Goal: Find contact information: Find contact information

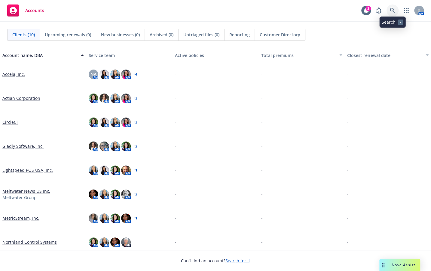
click at [392, 8] on icon at bounding box center [391, 10] width 5 height 5
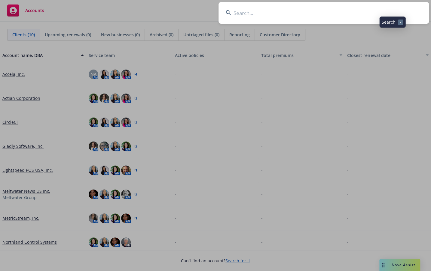
click at [357, 10] on input at bounding box center [323, 13] width 210 height 22
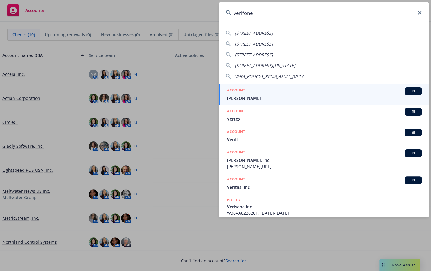
type input "verifone"
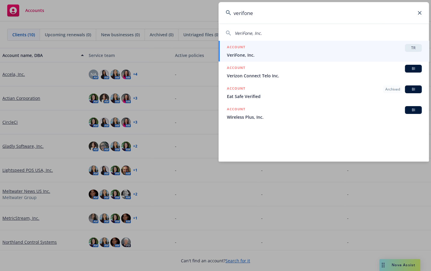
click at [304, 53] on span "VeriFone, Inc." at bounding box center [324, 55] width 195 height 6
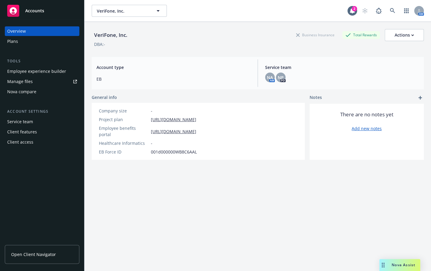
click at [47, 253] on span "Open Client Navigator" at bounding box center [33, 255] width 45 height 6
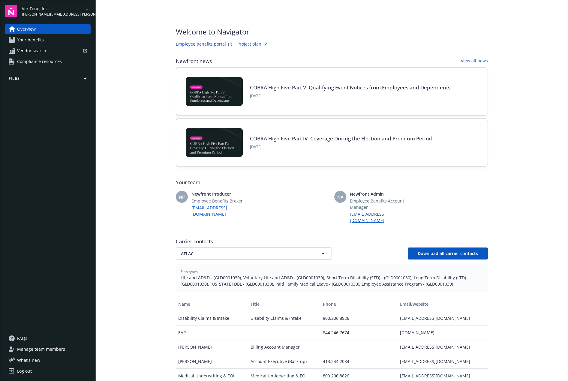
click at [275, 238] on span "Carrier contacts" at bounding box center [332, 241] width 312 height 7
click at [288, 258] on div "Carrier contacts AFLAC AFLAC Download all carrier contacts Plan types Life and …" at bounding box center [332, 341] width 312 height 210
click at [283, 251] on span "AFLAC" at bounding box center [243, 254] width 125 height 6
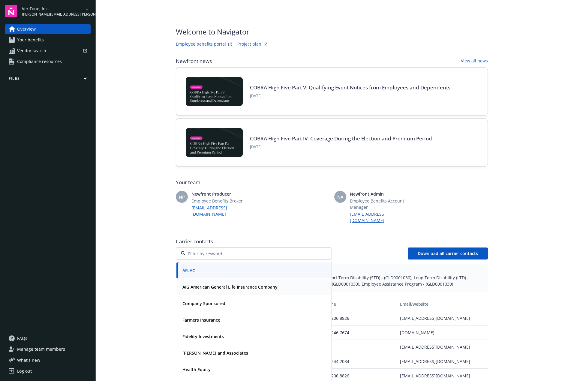
click at [253, 284] on strong "AIG American General Life Insurance Company" at bounding box center [230, 287] width 95 height 6
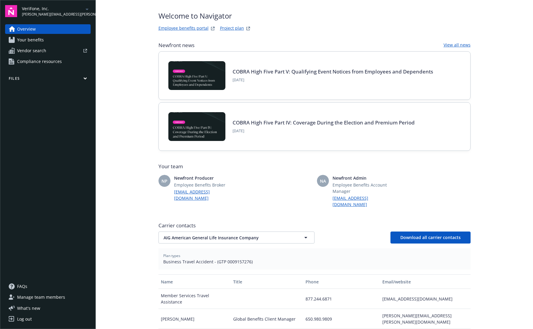
scroll to position [30, 0]
